Goal: Task Accomplishment & Management: Manage account settings

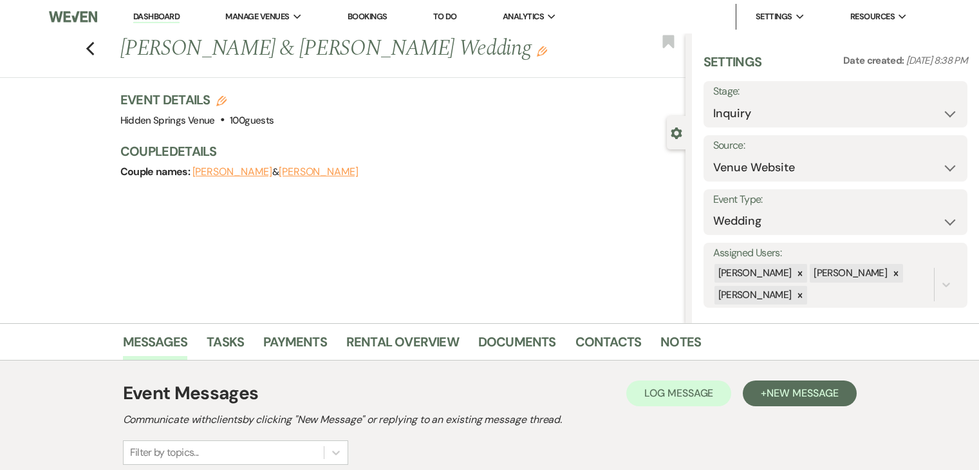
select select "5"
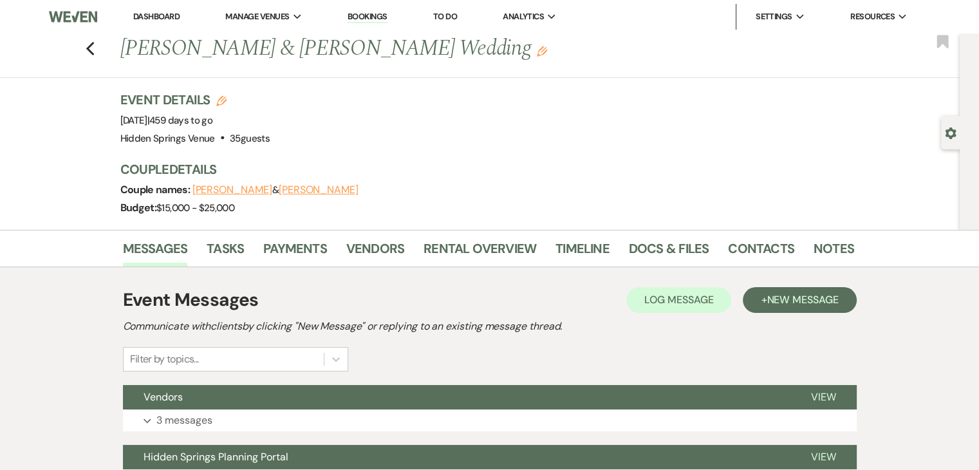
click at [165, 16] on link "Dashboard" at bounding box center [156, 16] width 46 height 11
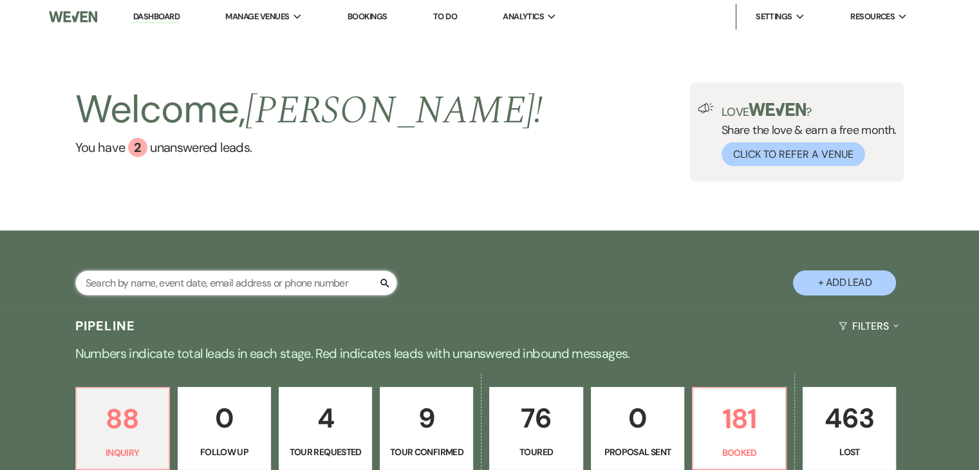
click at [256, 279] on input "text" at bounding box center [236, 282] width 322 height 25
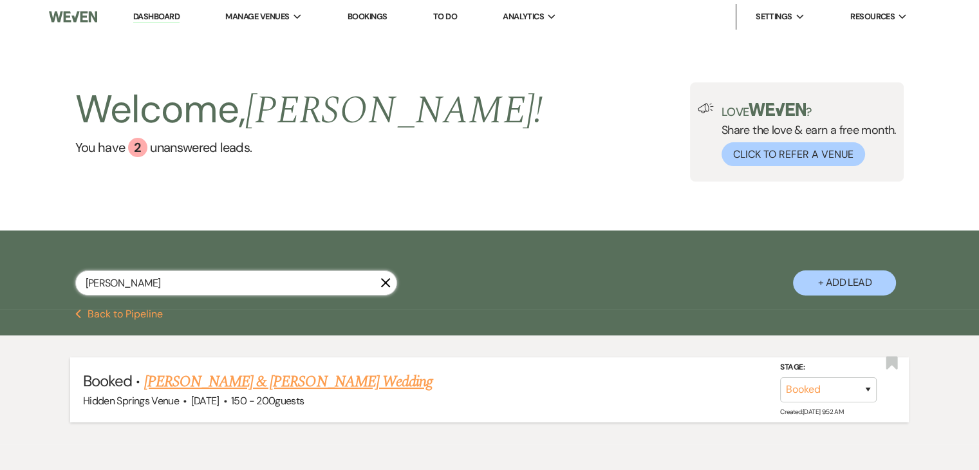
type input "[PERSON_NAME]"
click at [281, 386] on link "[PERSON_NAME] & [PERSON_NAME] Wedding" at bounding box center [288, 381] width 288 height 23
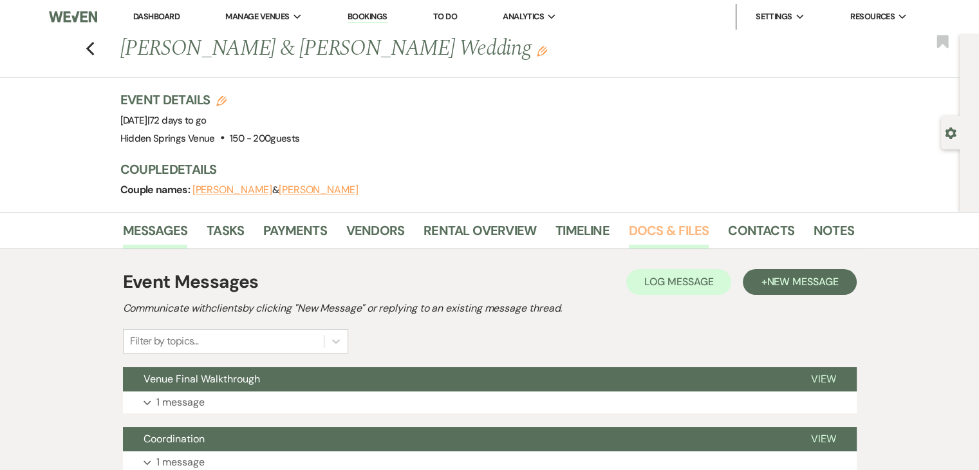
click at [653, 235] on link "Docs & Files" at bounding box center [669, 234] width 80 height 28
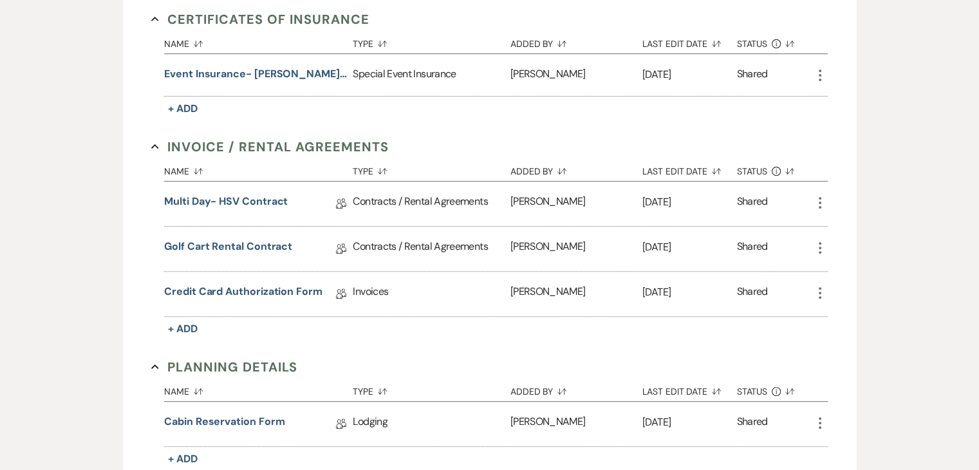
scroll to position [368, 0]
click at [205, 204] on link "Multi Day- HSV Contract" at bounding box center [226, 203] width 124 height 20
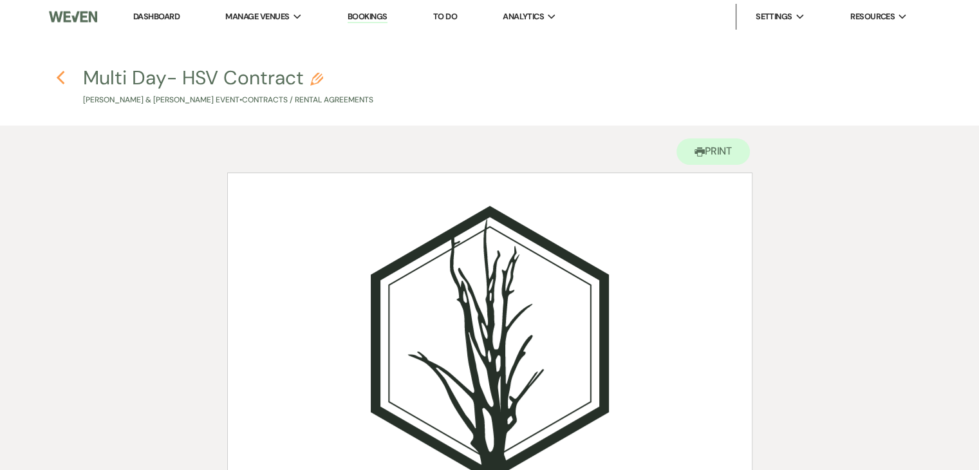
click at [58, 79] on use "button" at bounding box center [60, 78] width 8 height 14
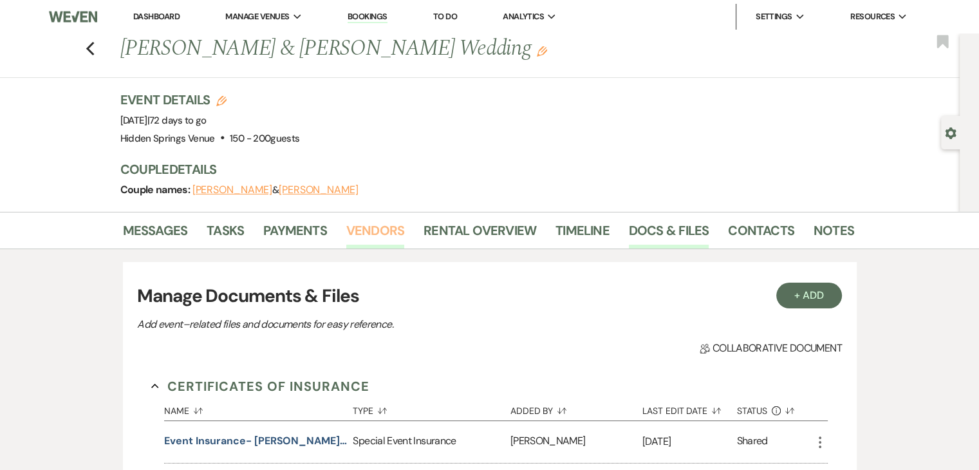
click at [381, 227] on link "Vendors" at bounding box center [375, 234] width 58 height 28
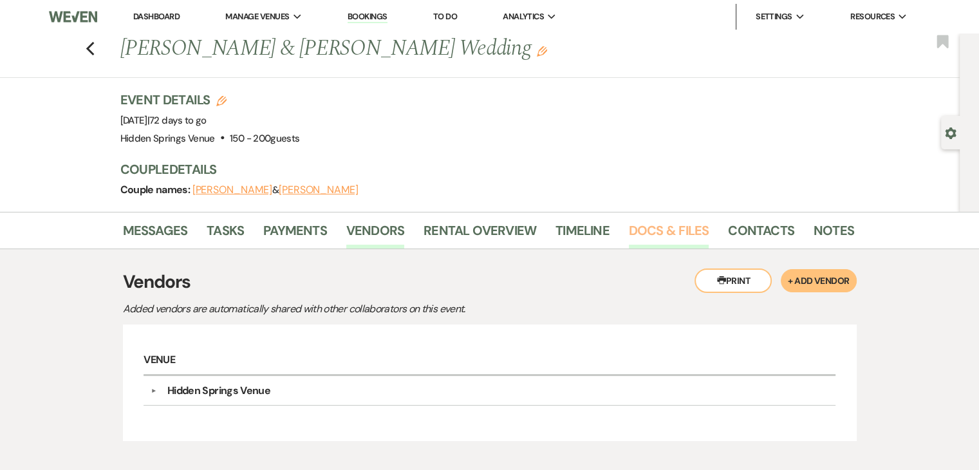
click at [646, 229] on link "Docs & Files" at bounding box center [669, 234] width 80 height 28
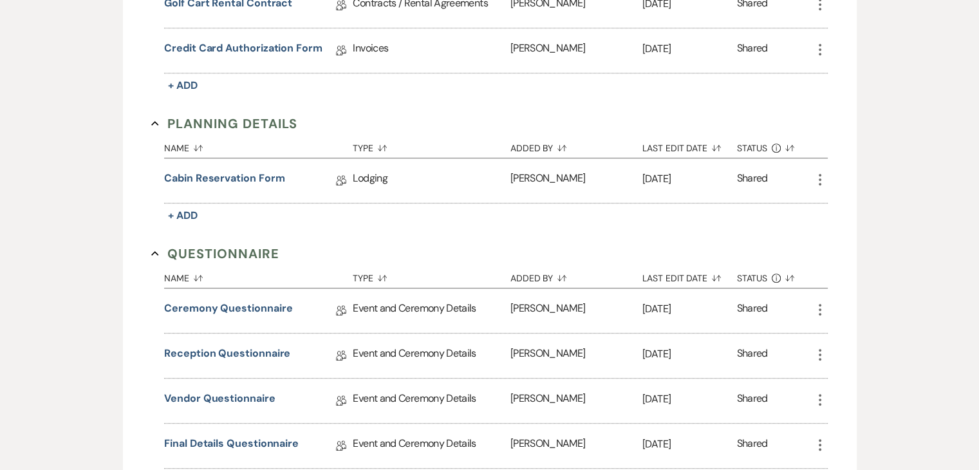
scroll to position [617, 0]
